Goal: Transaction & Acquisition: Purchase product/service

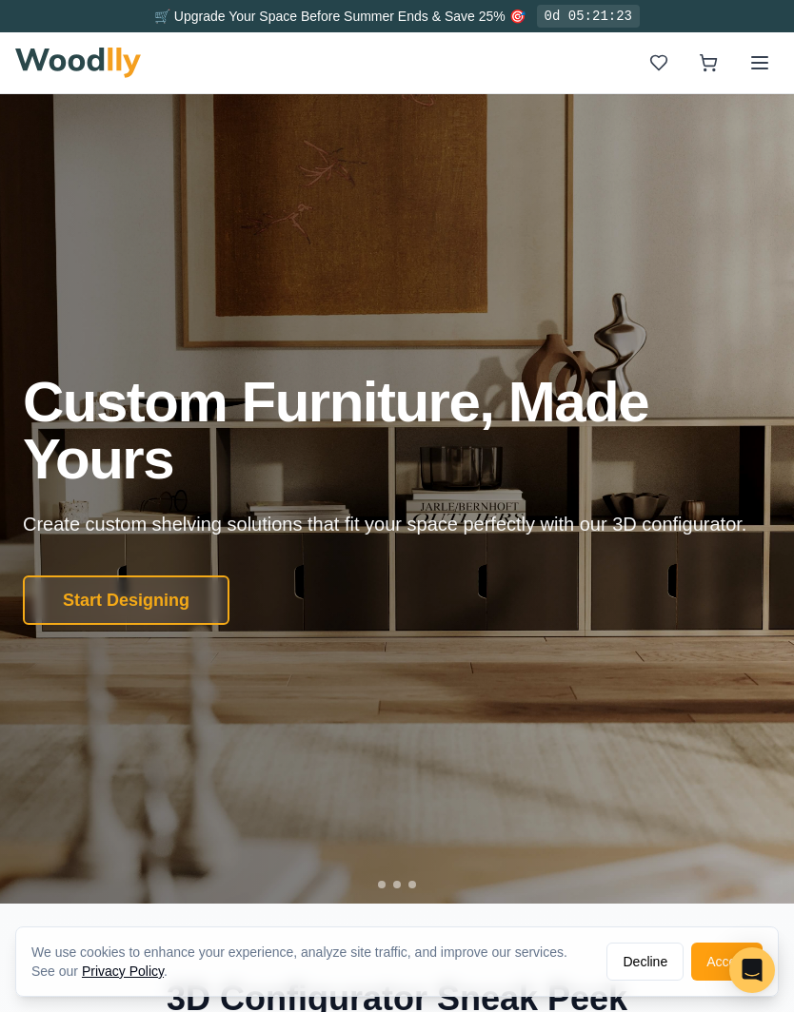
click at [147, 625] on button "Start Designing" at bounding box center [126, 600] width 206 height 49
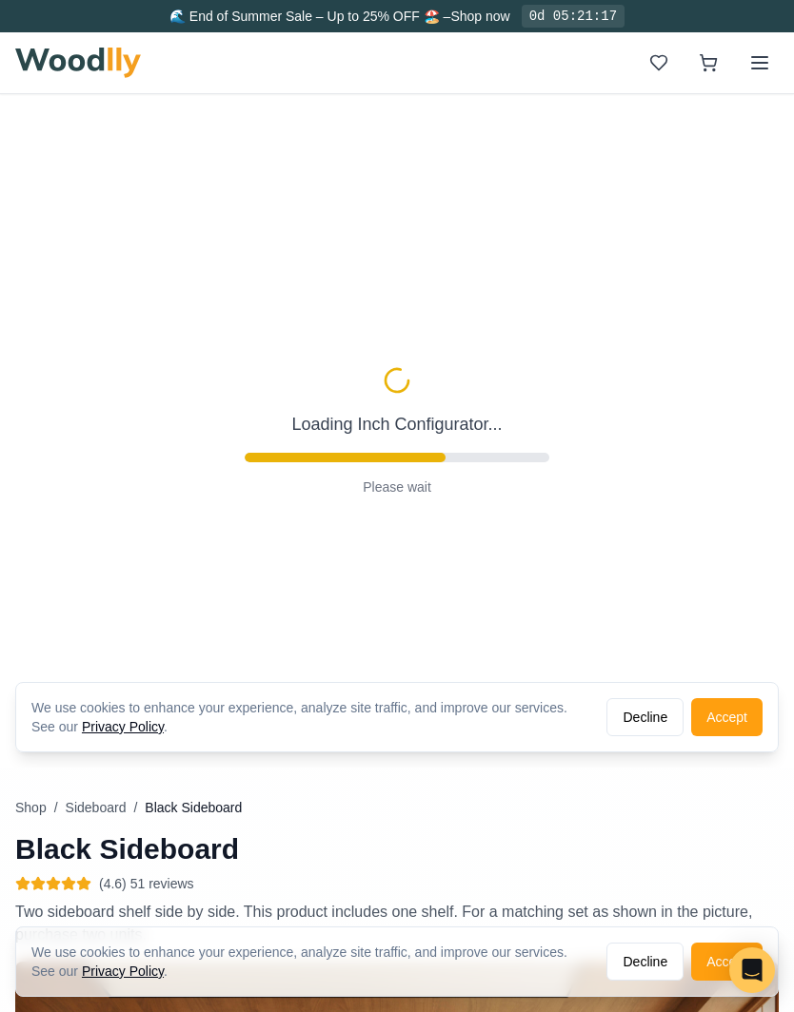
type input "56"
type input "2"
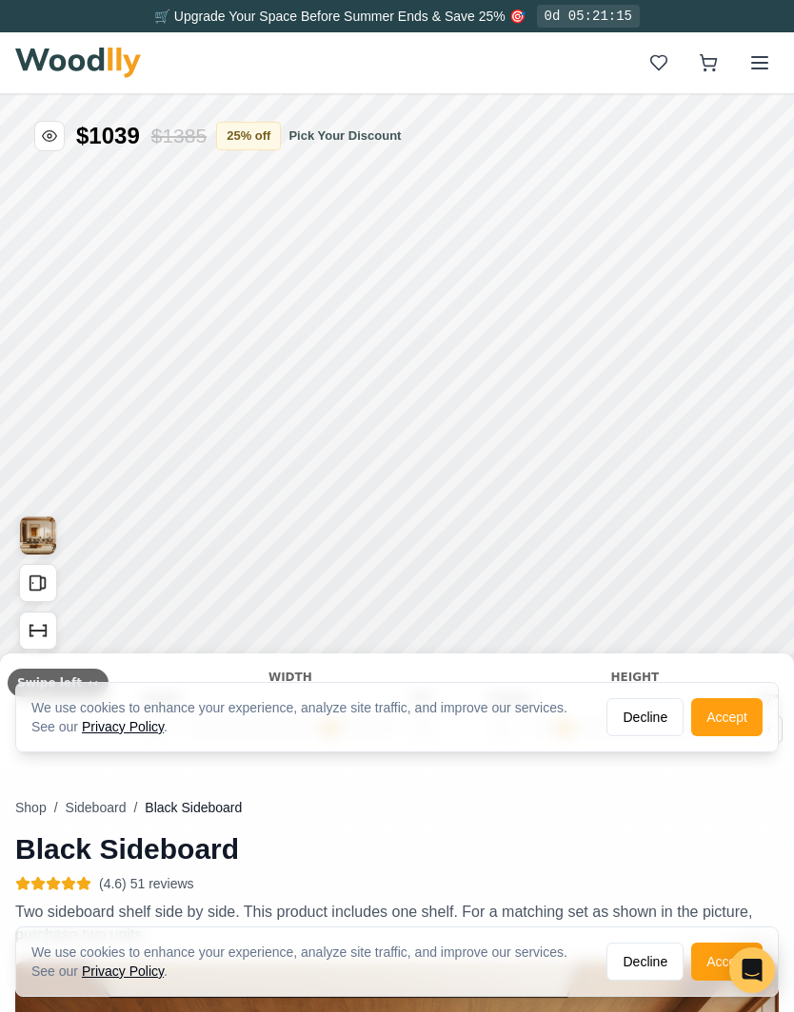
click at [729, 720] on button "Accept" at bounding box center [726, 717] width 71 height 38
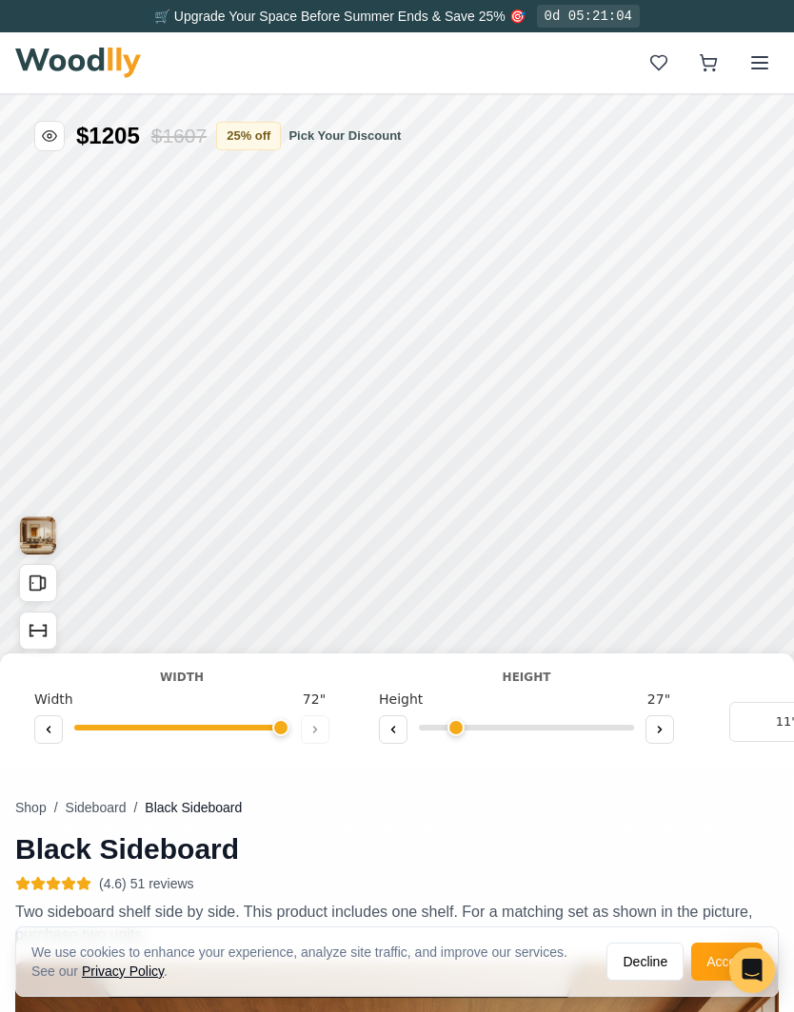
type input "72"
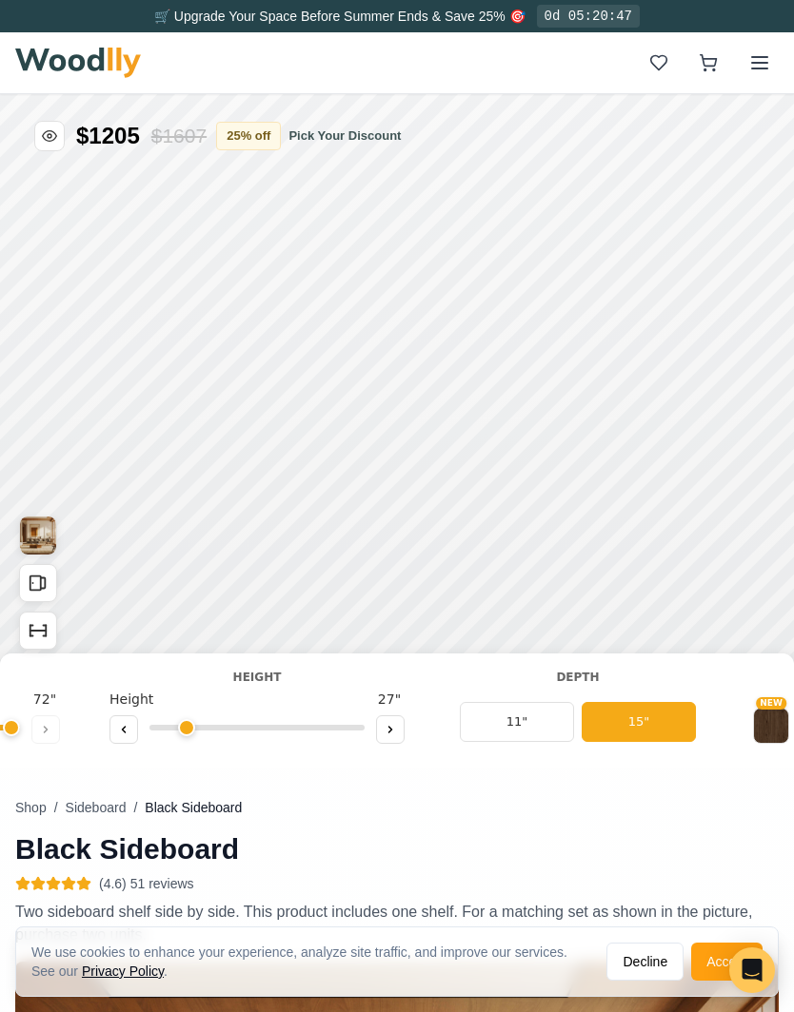
scroll to position [0, 271]
click at [665, 714] on button "15"" at bounding box center [636, 722] width 114 height 40
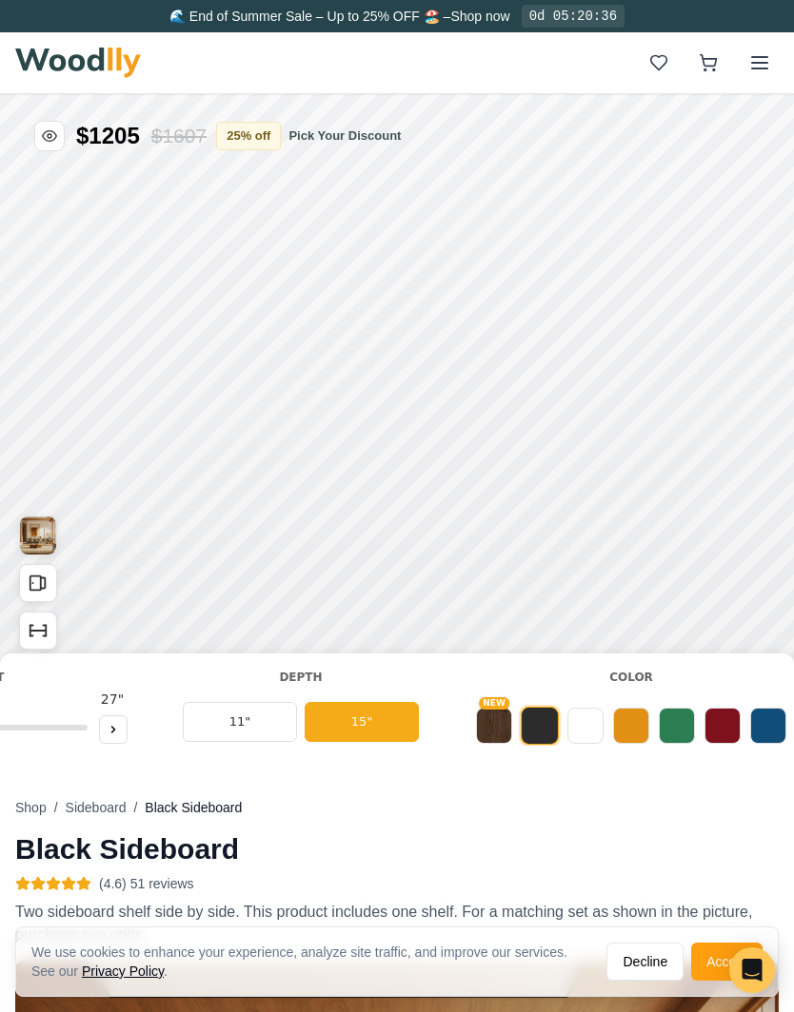
scroll to position [0, 547]
click at [634, 727] on button at bounding box center [630, 726] width 36 height 36
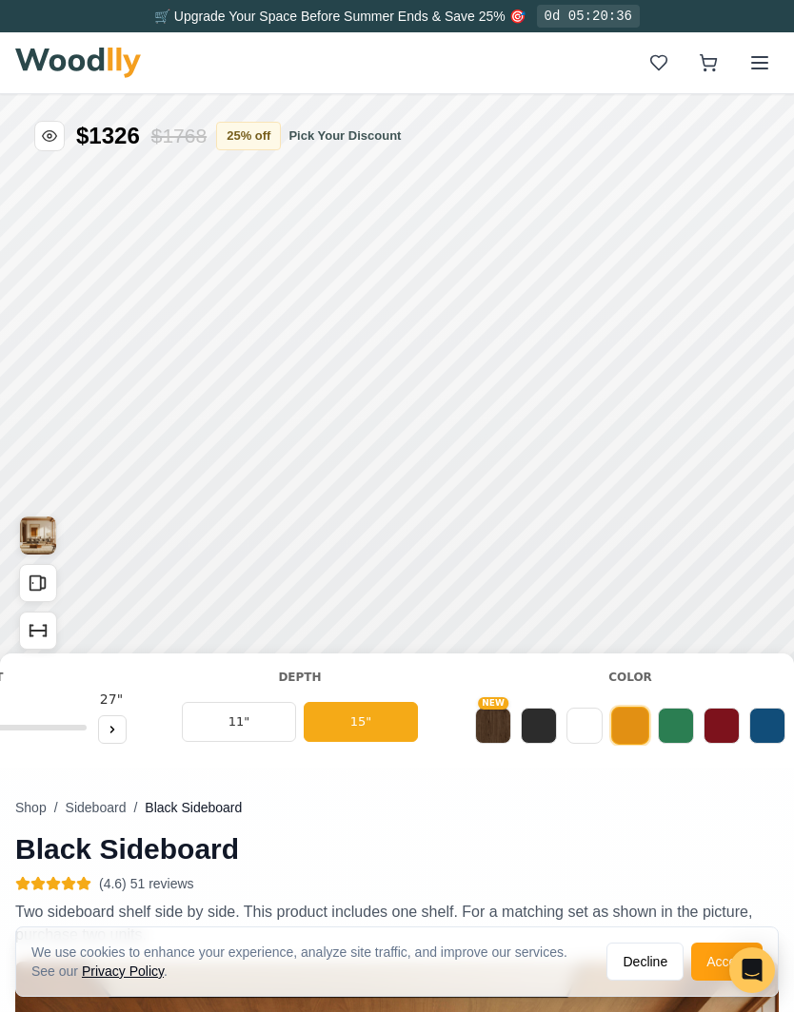
click at [678, 722] on button at bounding box center [676, 726] width 36 height 36
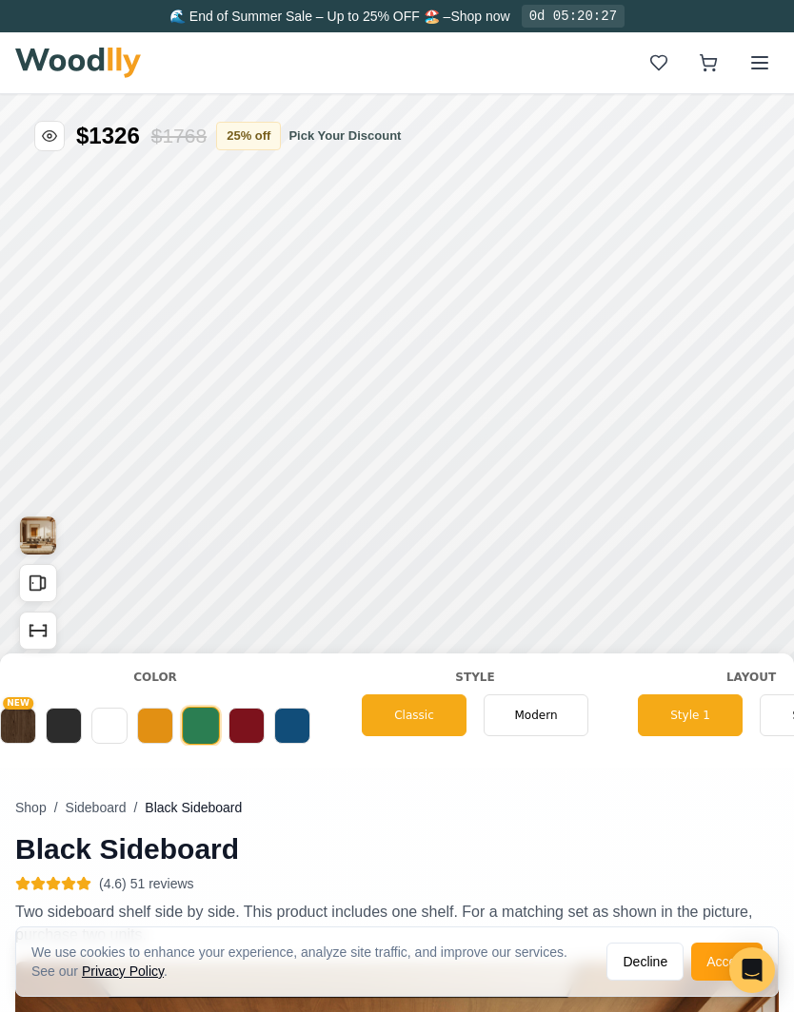
click at [682, 793] on div "Shop / Sideboard / Black Sideboard Black Sideboard (4.6) 51 reviews Two sideboa…" at bounding box center [396, 976] width 763 height 1764
click at [546, 715] on span "Modern" at bounding box center [532, 715] width 43 height 17
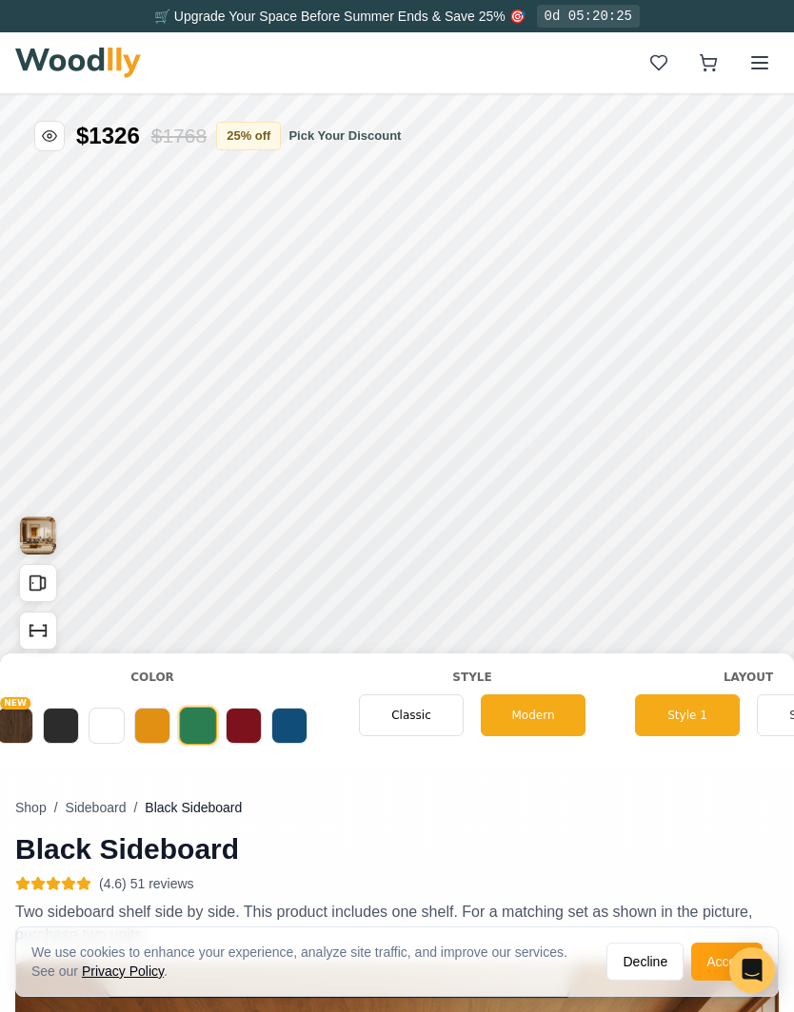
click at [422, 720] on span "Classic" at bounding box center [411, 715] width 40 height 17
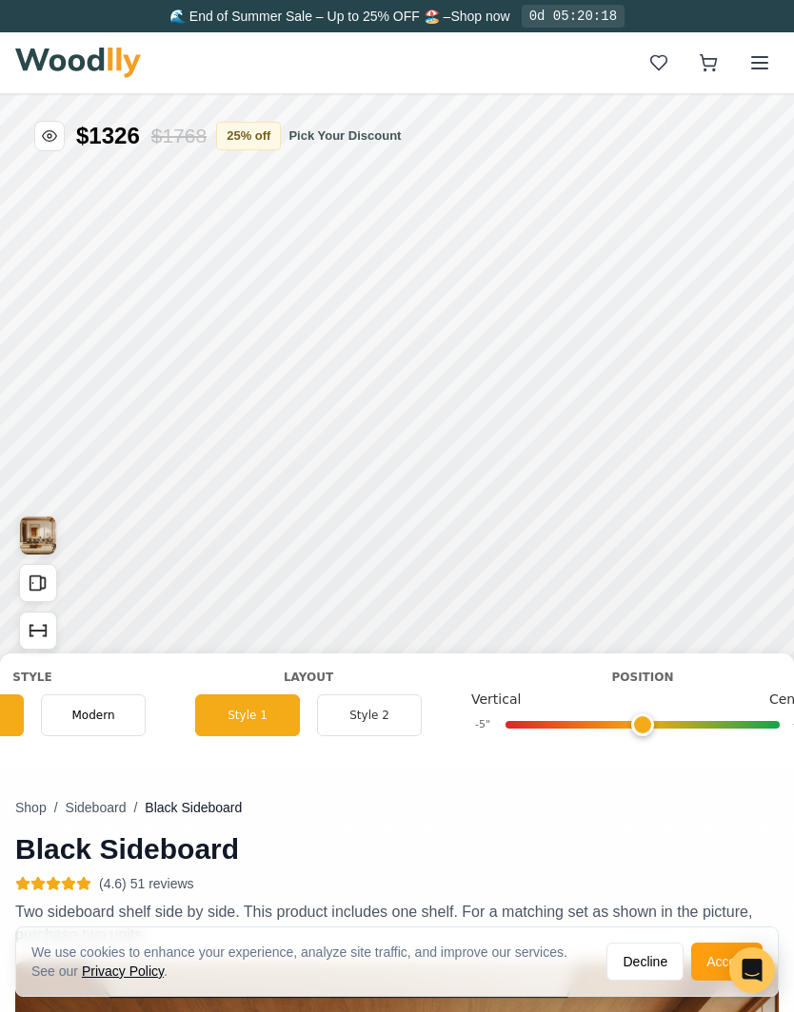
click at [714, 812] on nav "Shop / Sideboard / Black Sideboard" at bounding box center [396, 807] width 763 height 19
type input "0"
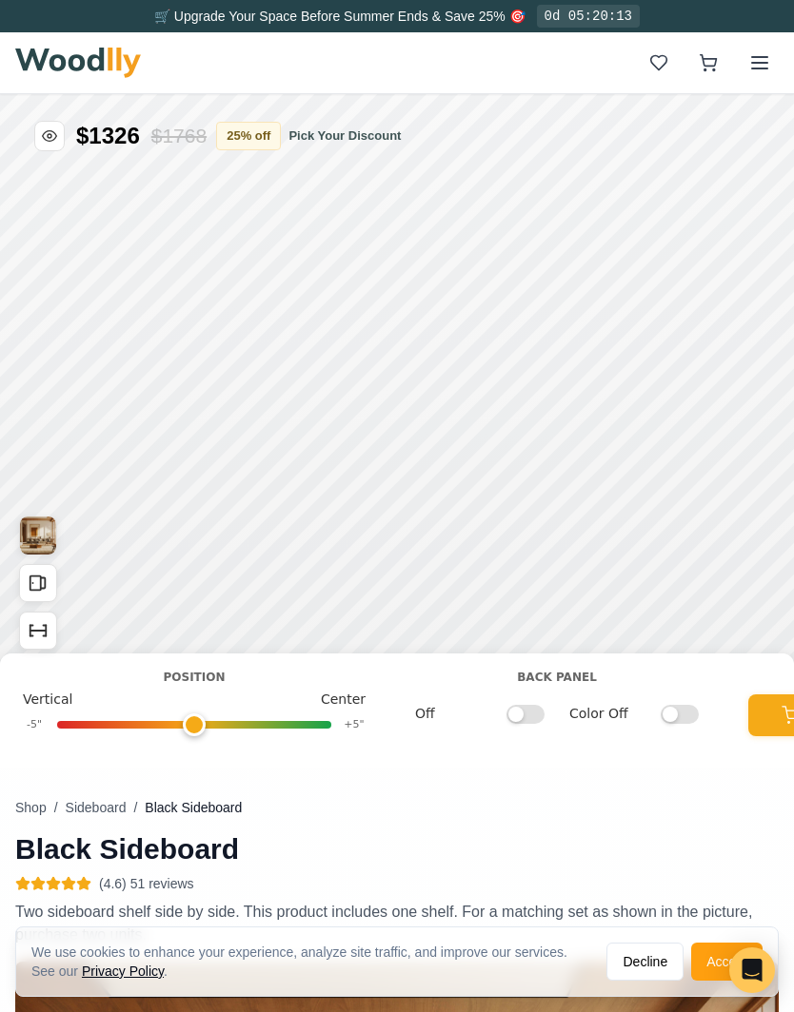
scroll to position [0, 1915]
click at [531, 713] on input "Off" at bounding box center [523, 713] width 38 height 19
checkbox input "true"
click at [676, 709] on input "Color Off" at bounding box center [677, 713] width 38 height 19
checkbox input "true"
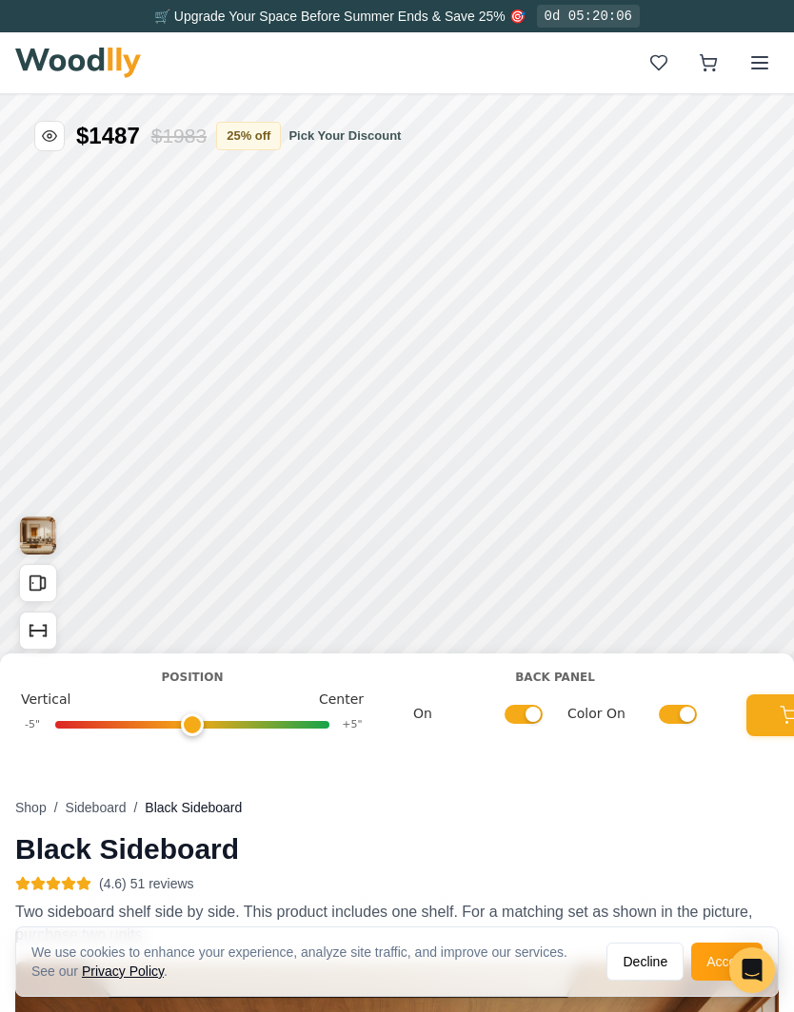
click at [529, 717] on input "On" at bounding box center [523, 713] width 38 height 19
click at [525, 708] on input "Off" at bounding box center [523, 713] width 38 height 19
checkbox input "true"
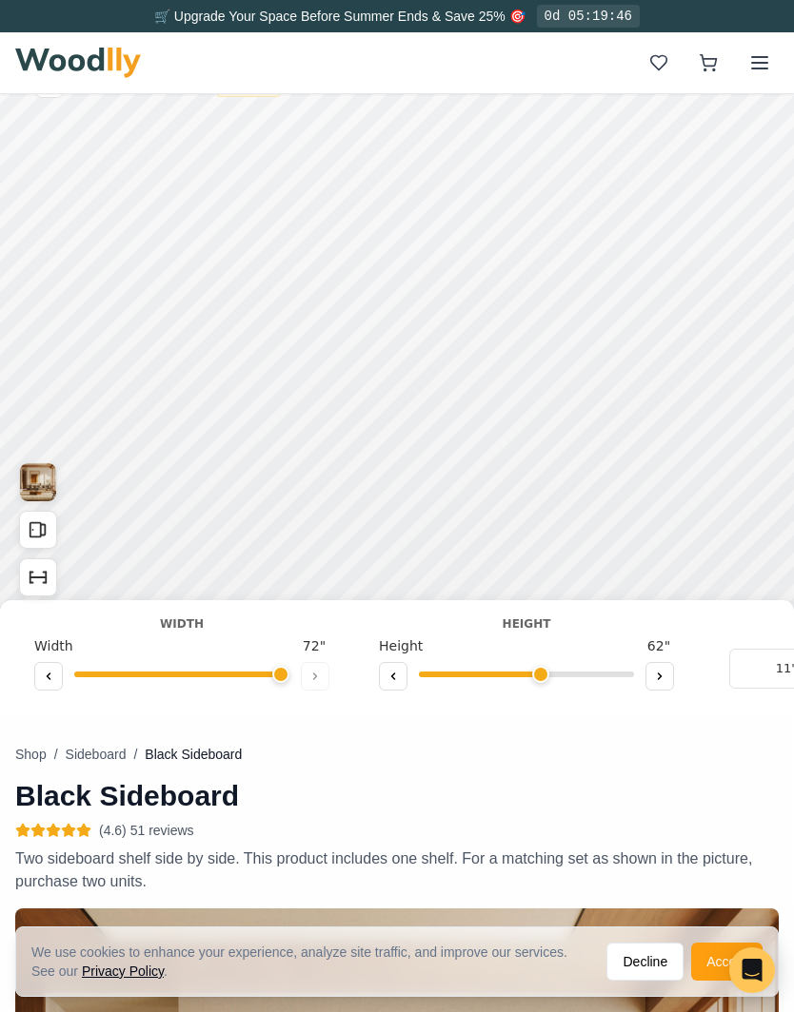
scroll to position [0, 0]
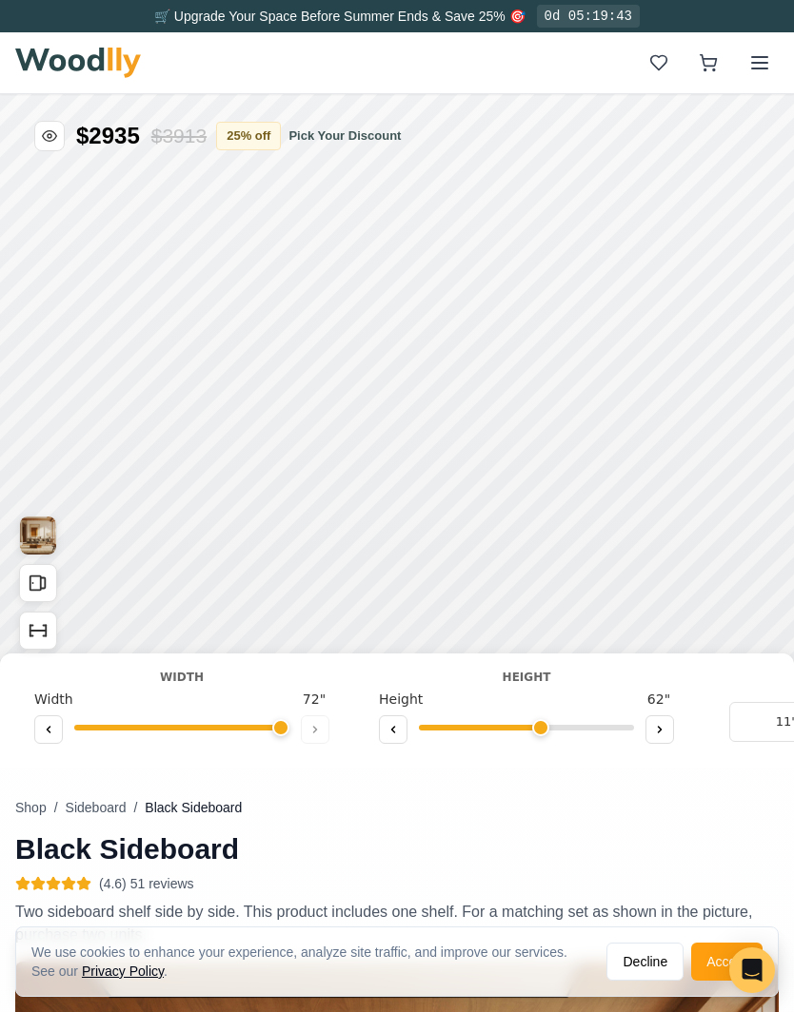
click at [700, 961] on button "Accept" at bounding box center [726, 962] width 71 height 38
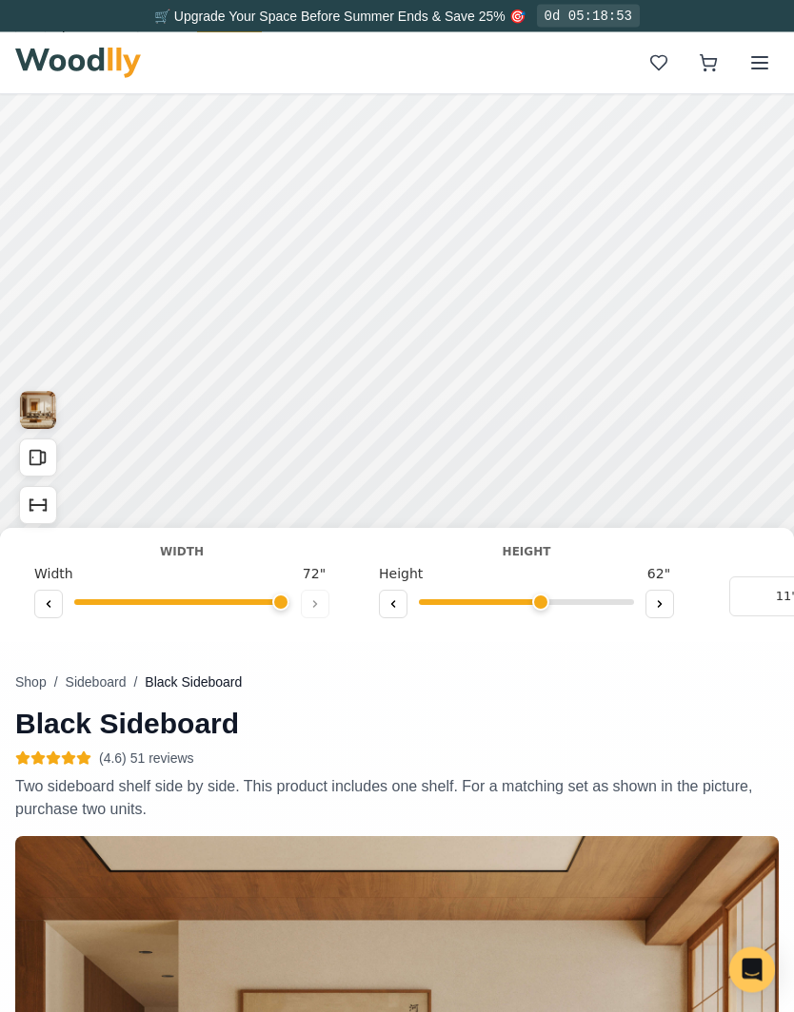
scroll to position [126, 0]
click at [40, 454] on rect "Open All Doors and Drawers" at bounding box center [35, 458] width 10 height 14
click at [45, 499] on icon "Show Dimensions" at bounding box center [38, 505] width 21 height 21
click at [40, 412] on img "View Gallery" at bounding box center [38, 410] width 36 height 38
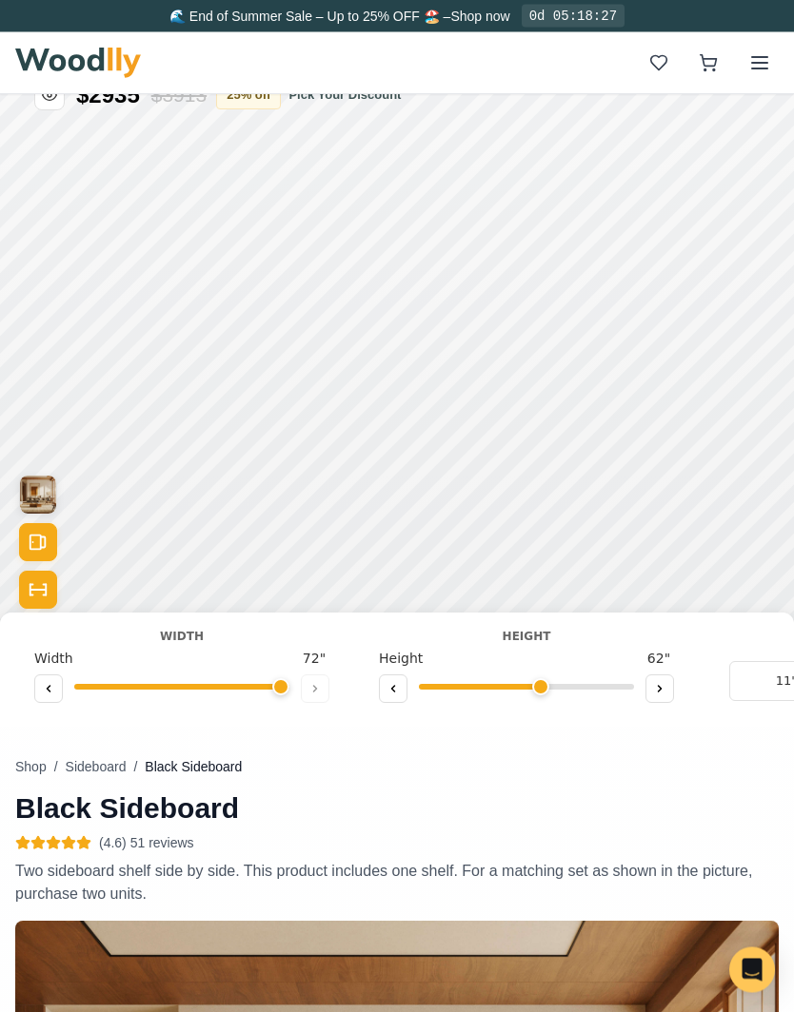
scroll to position [0, 0]
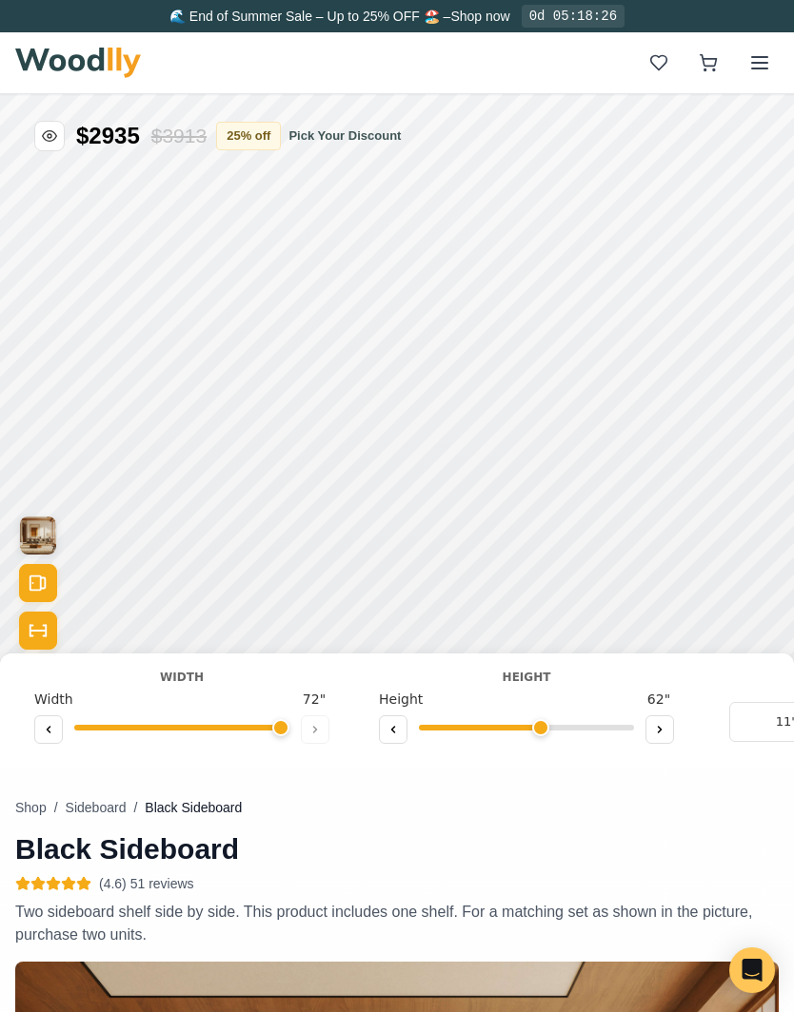
click at [40, 579] on rect "Open All Doors and Drawers" at bounding box center [35, 584] width 10 height 14
type input "7"
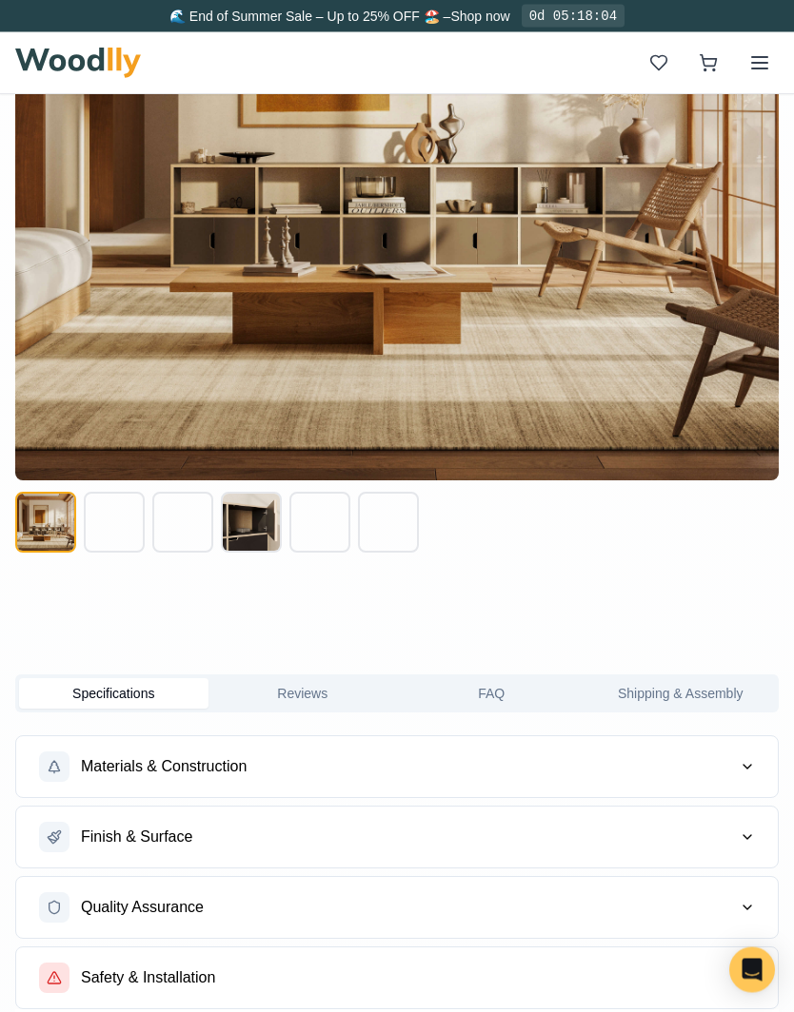
scroll to position [1245, 0]
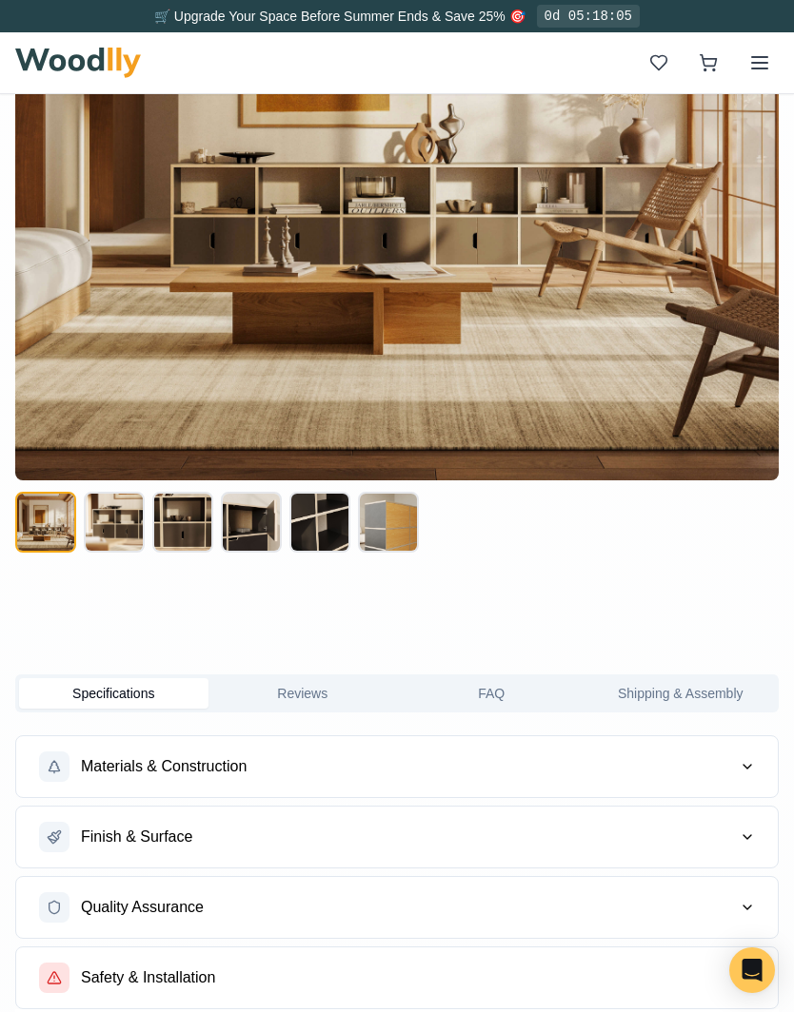
click at [733, 775] on button "Materials & Construction" at bounding box center [396, 767] width 761 height 61
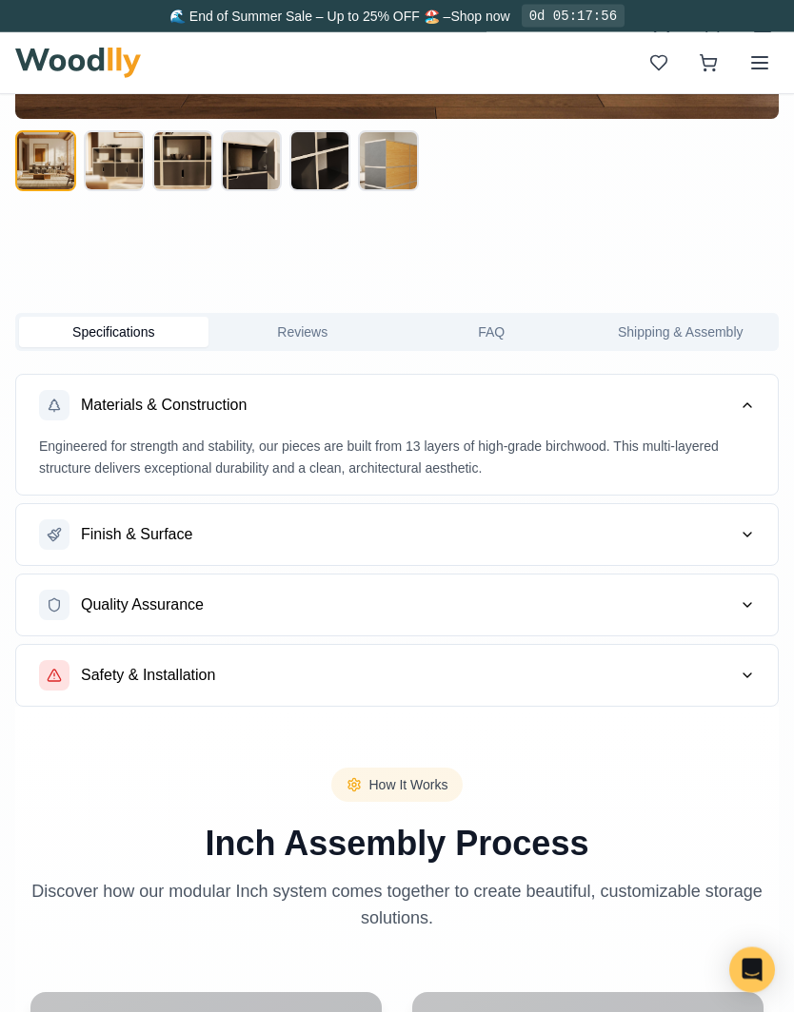
scroll to position [1645, 0]
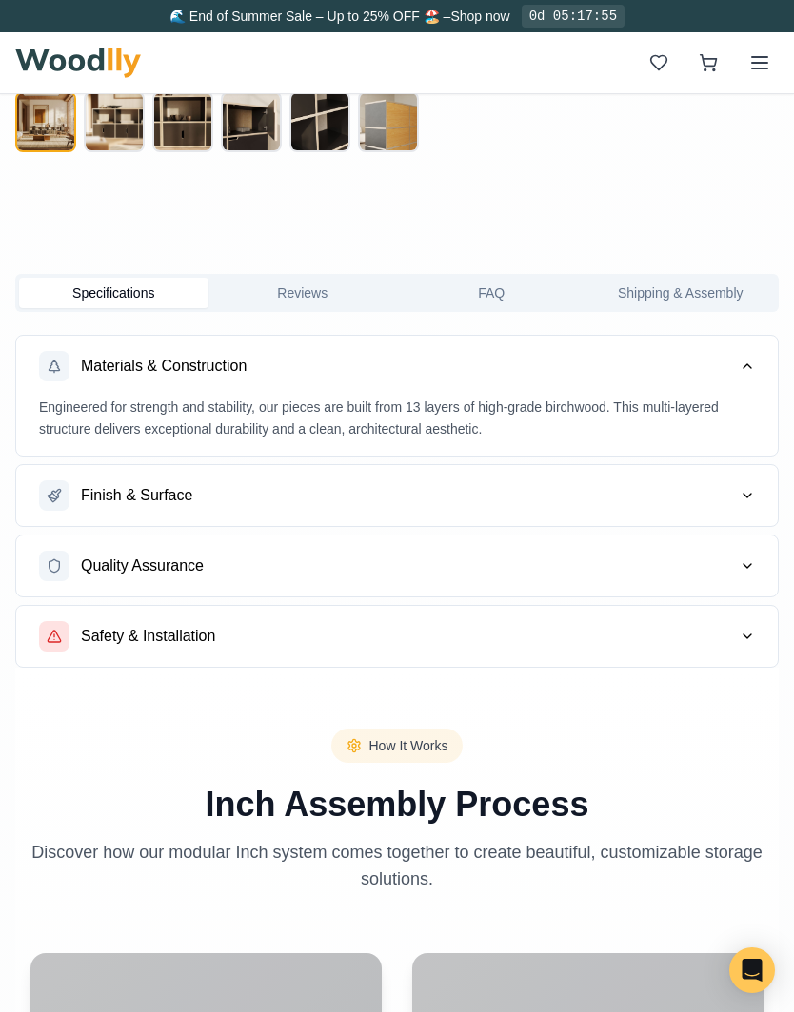
click at [749, 494] on icon "button" at bounding box center [747, 496] width 8 height 4
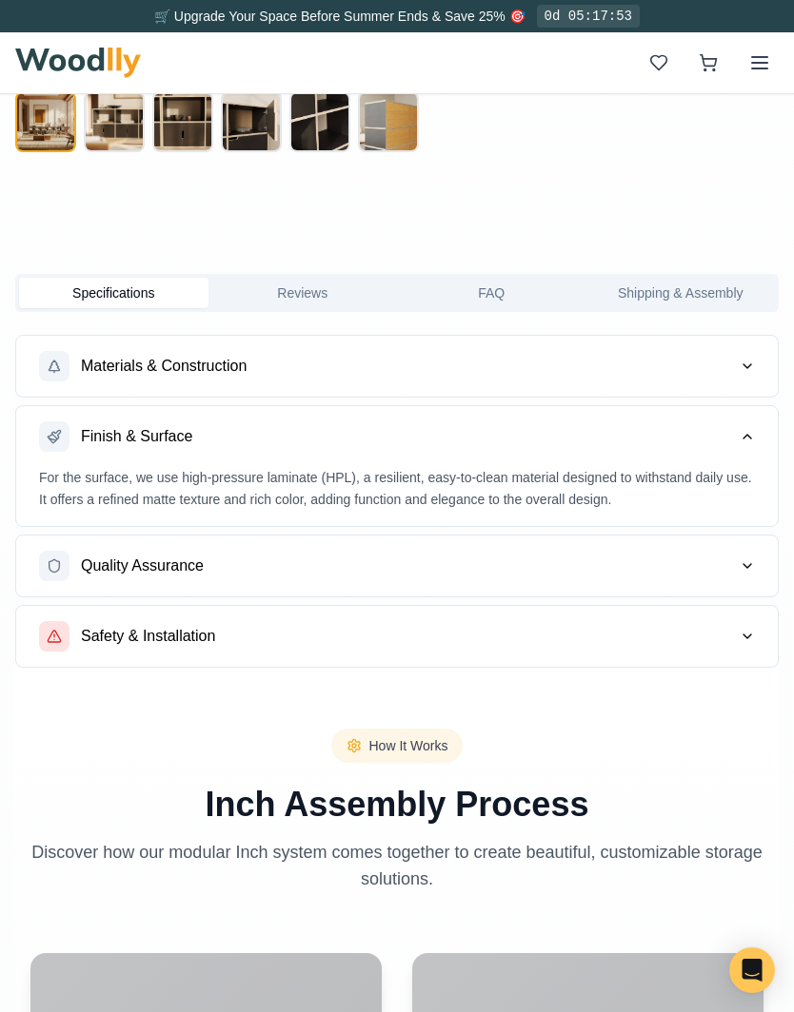
click at [737, 626] on button "Safety & Installation" at bounding box center [396, 636] width 761 height 61
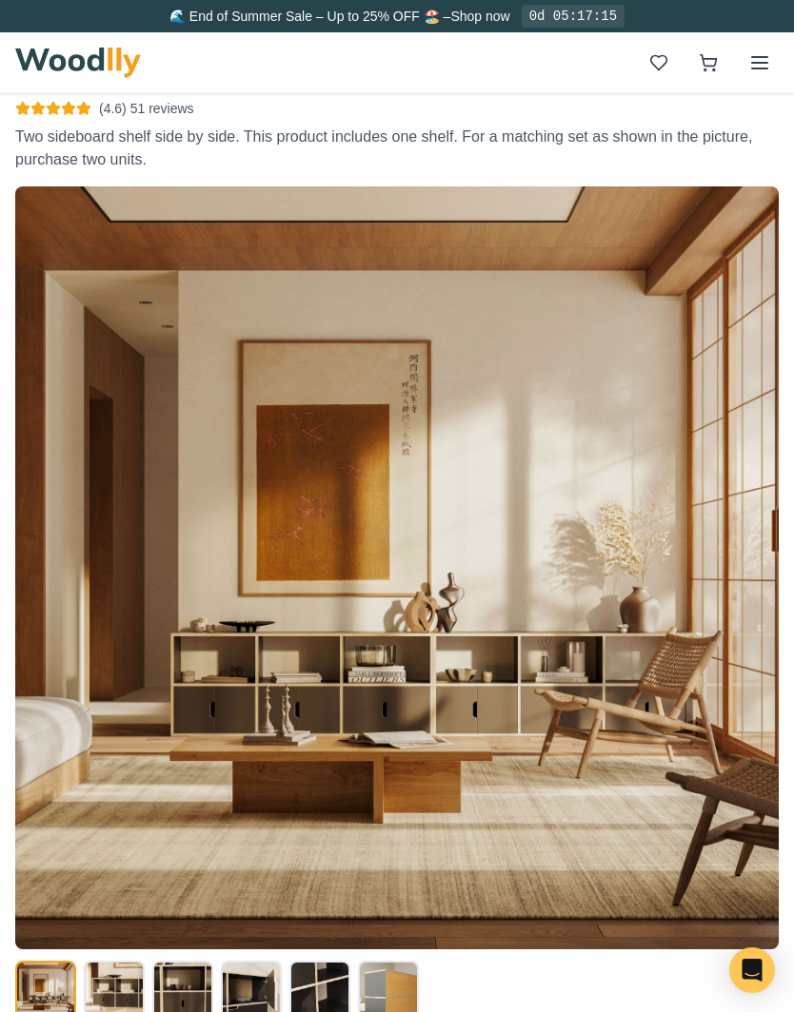
scroll to position [0, 0]
